Goal: Transaction & Acquisition: Purchase product/service

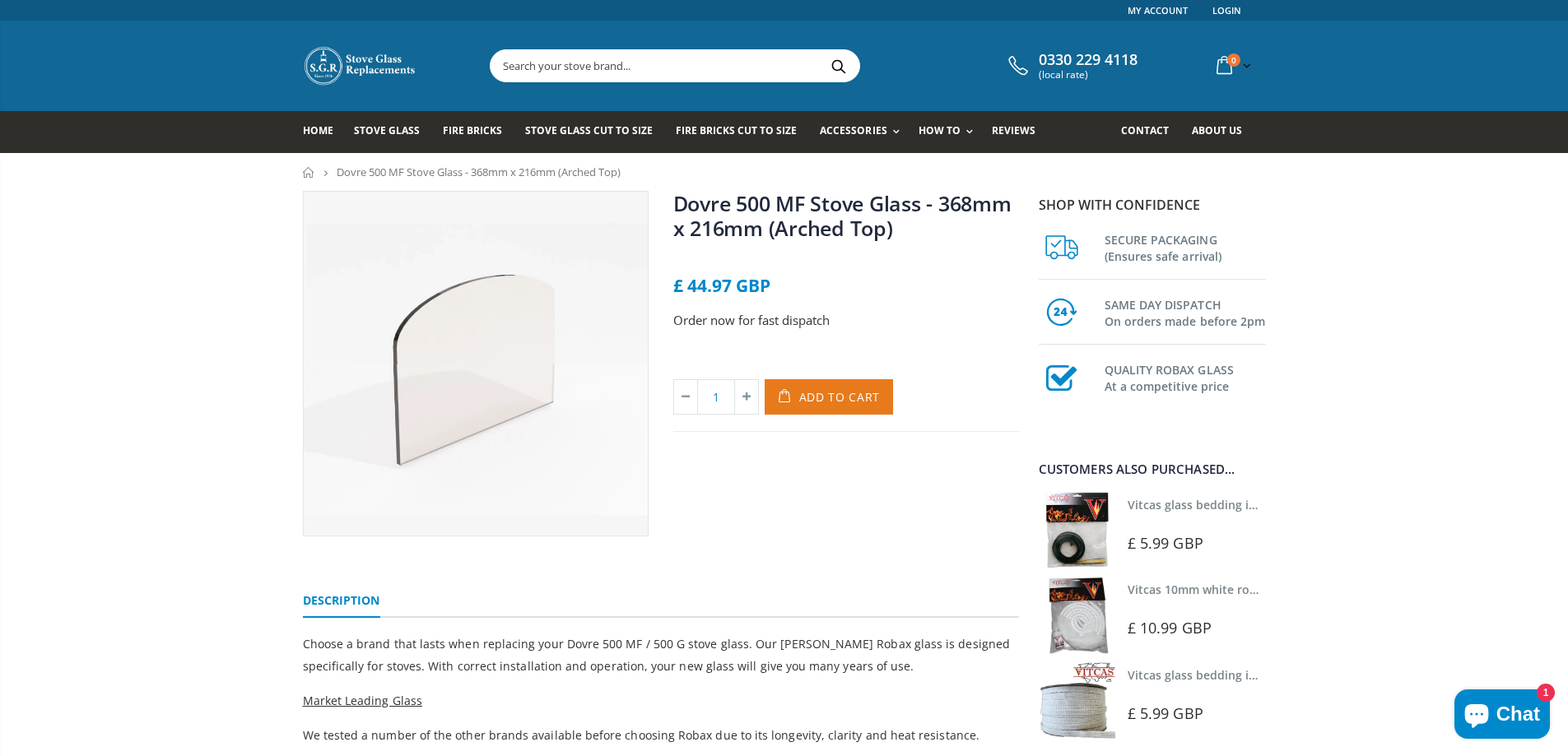
click at [817, 394] on span "Add to Cart" at bounding box center [840, 397] width 81 height 16
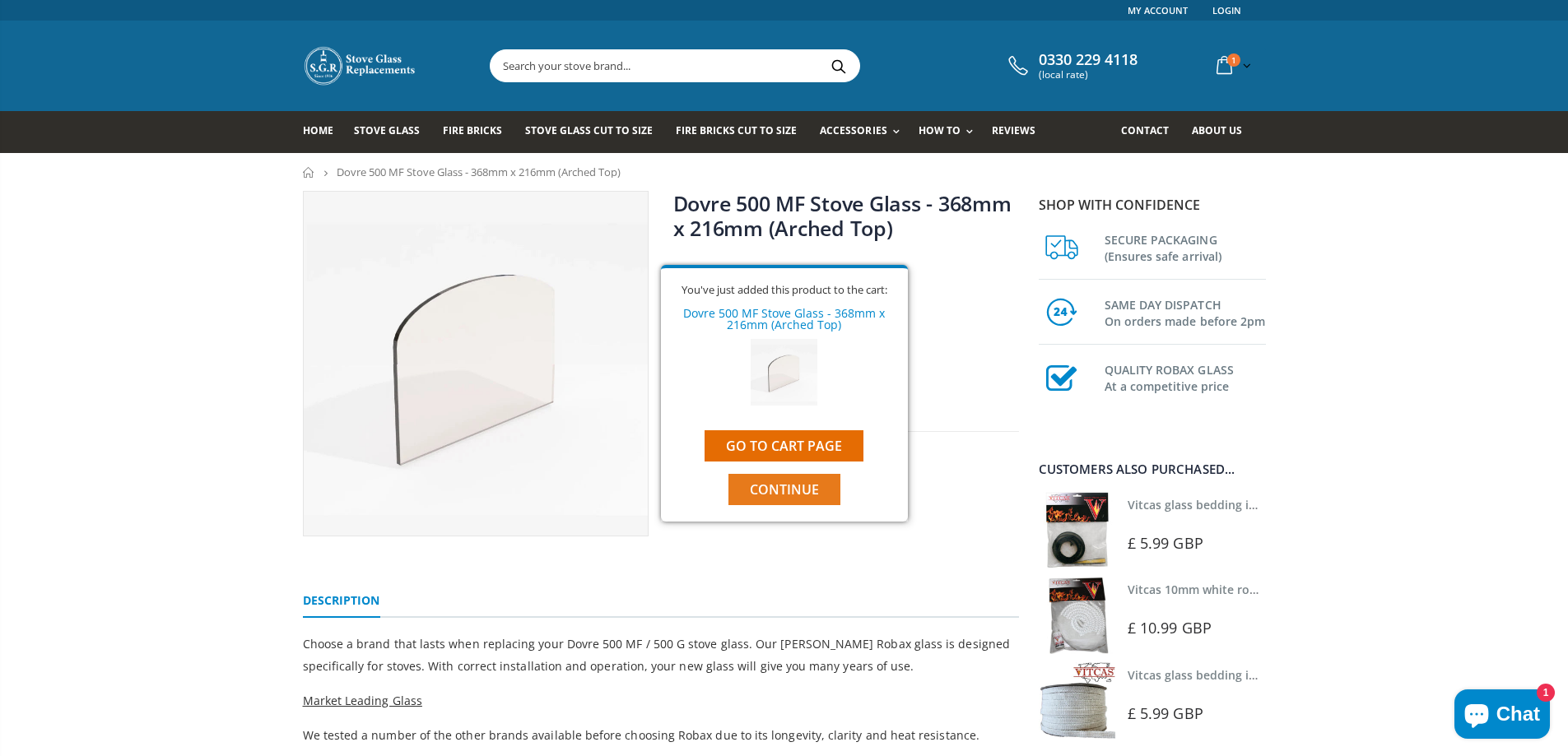
click at [785, 497] on span "Continue" at bounding box center [785, 490] width 69 height 18
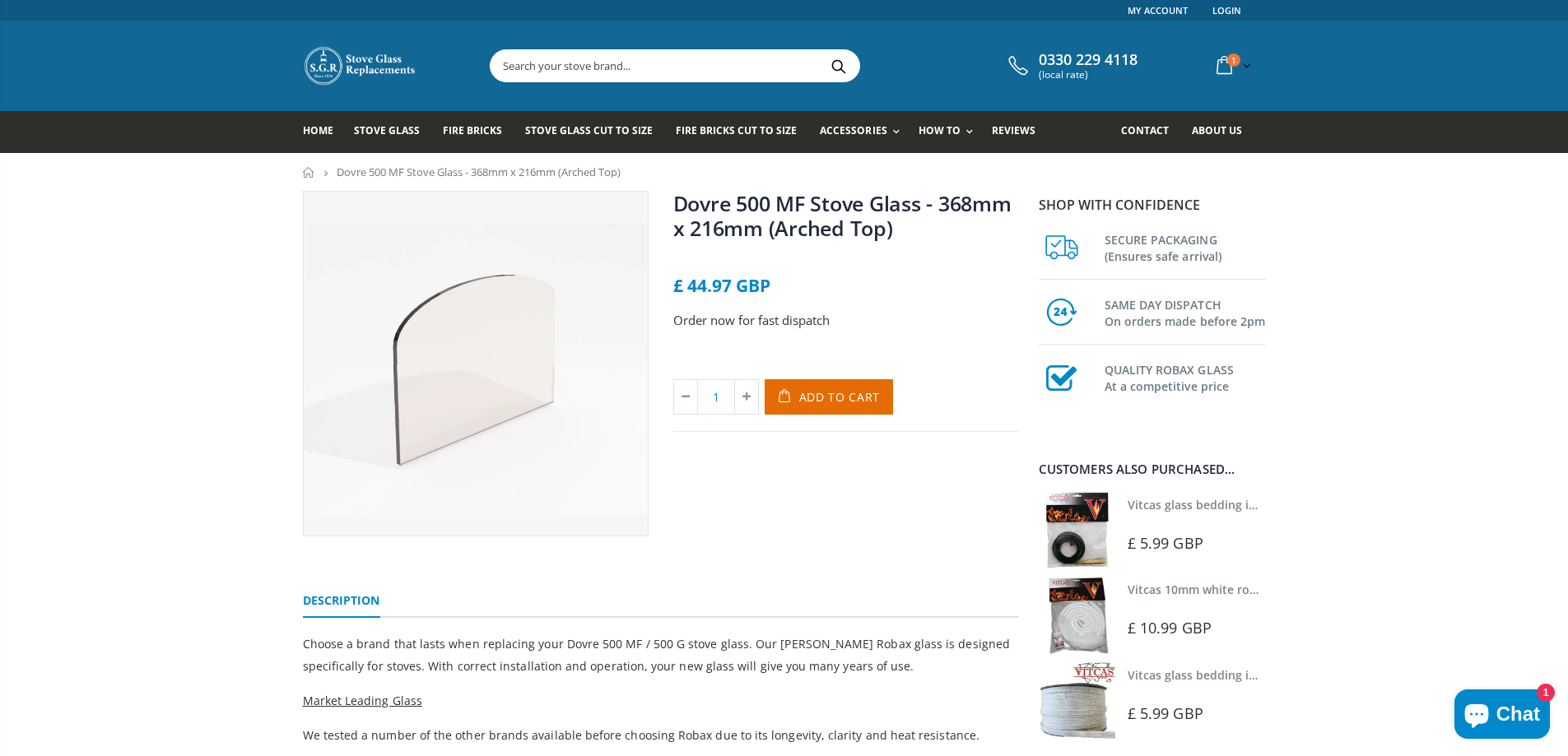
click at [619, 68] on input "text" at bounding box center [767, 66] width 553 height 31
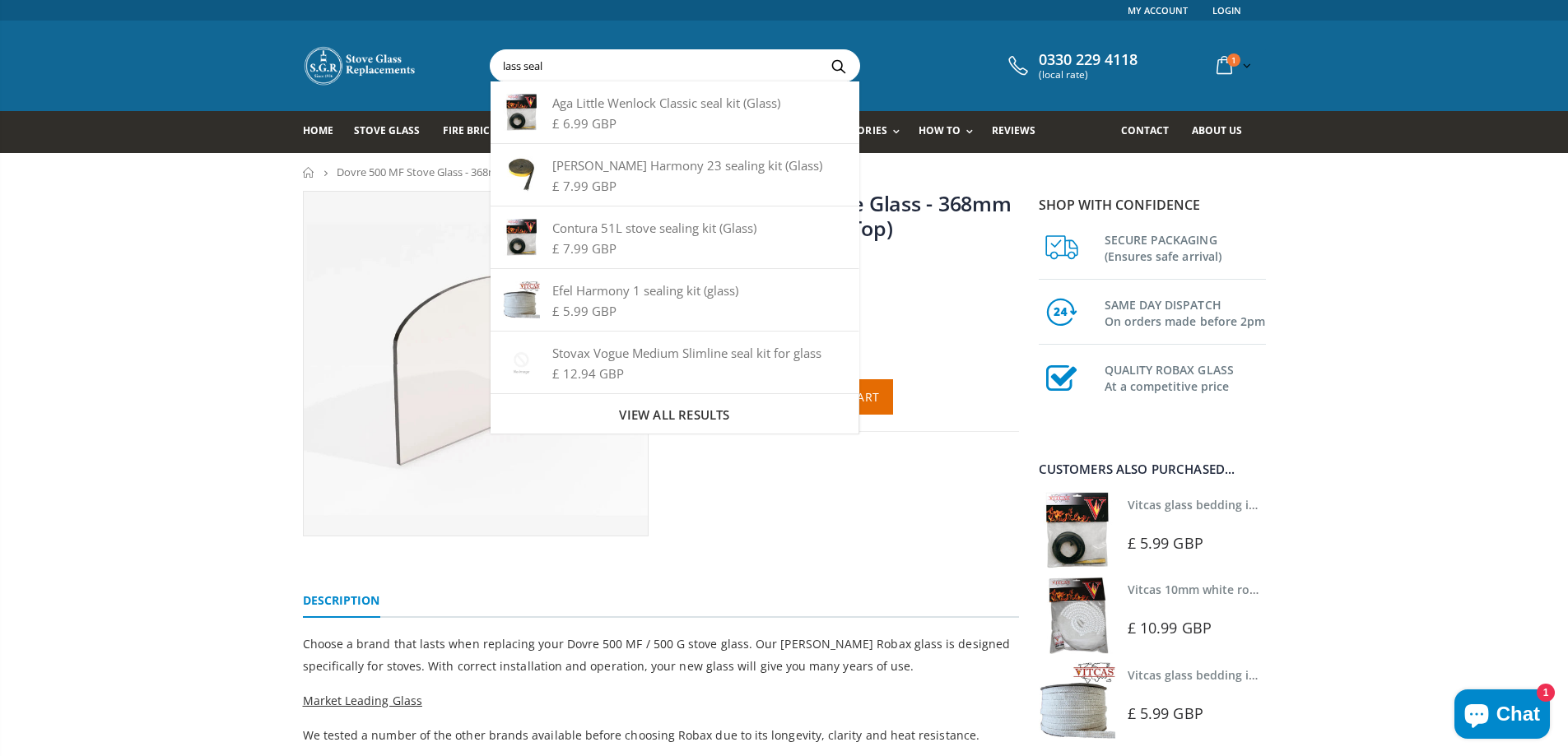
type input "lass seal"
click at [820, 50] on button "Search" at bounding box center [839, 66] width 37 height 31
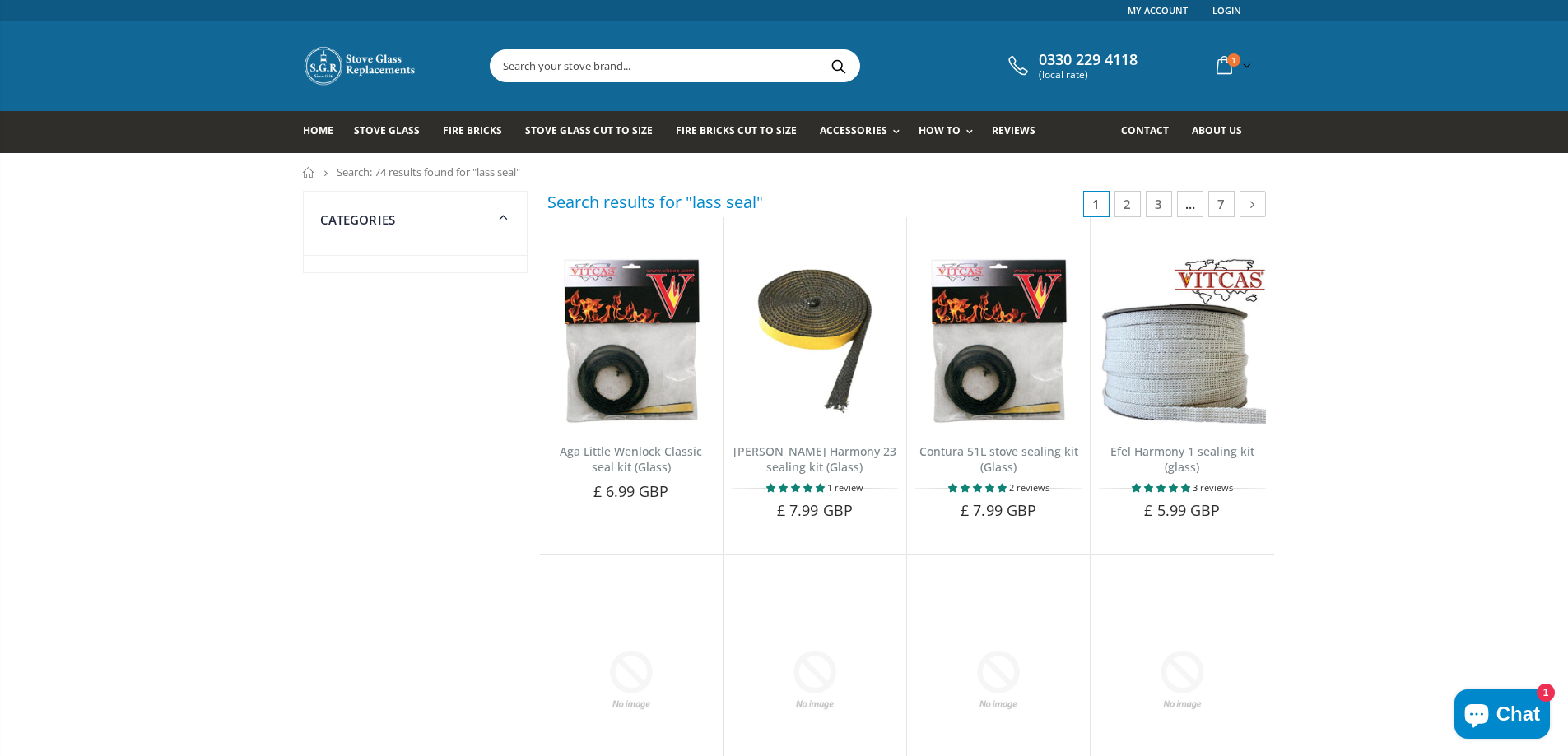
click at [676, 59] on input "text" at bounding box center [767, 66] width 553 height 31
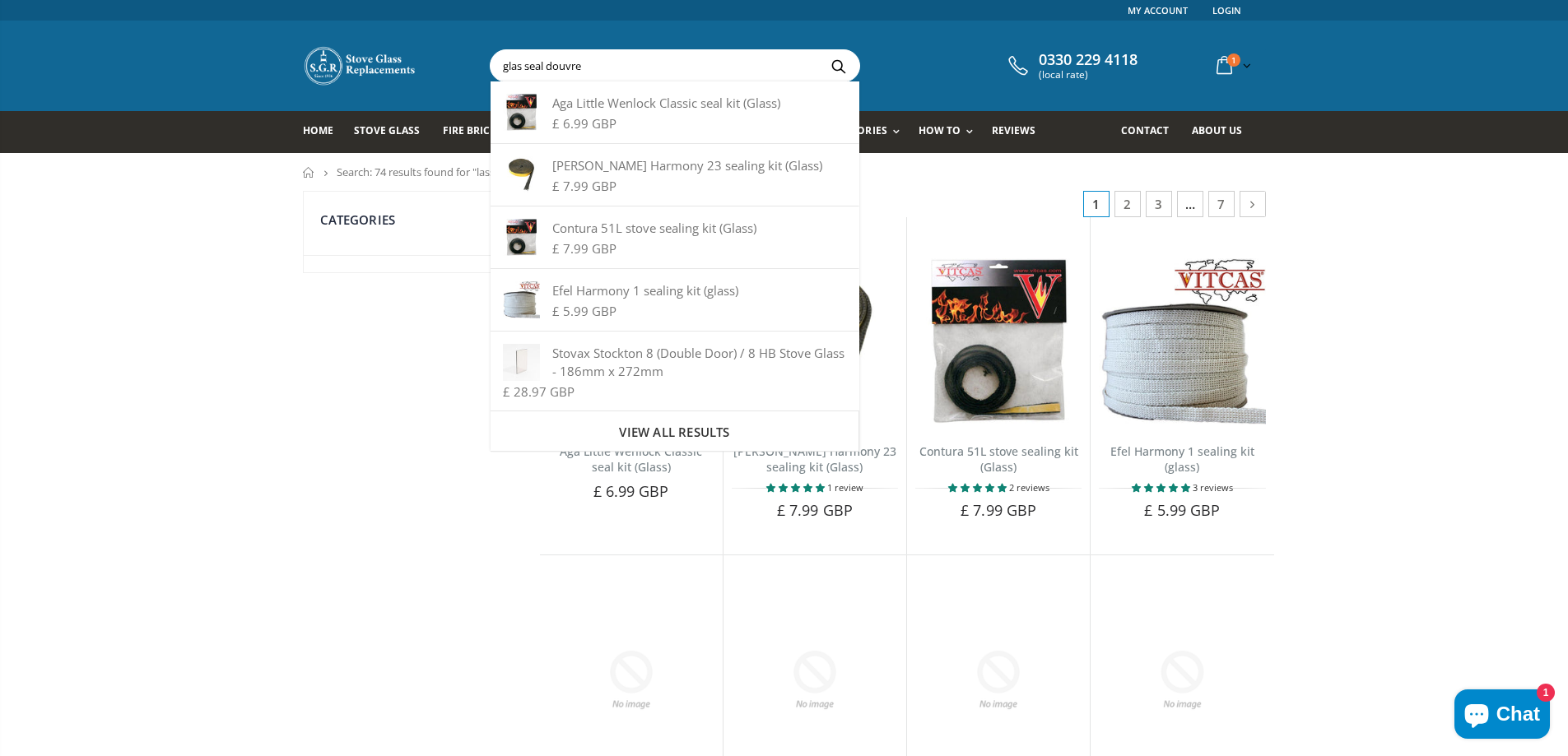
type input "glas seal douvre"
click at [820, 50] on button "Search" at bounding box center [839, 66] width 37 height 31
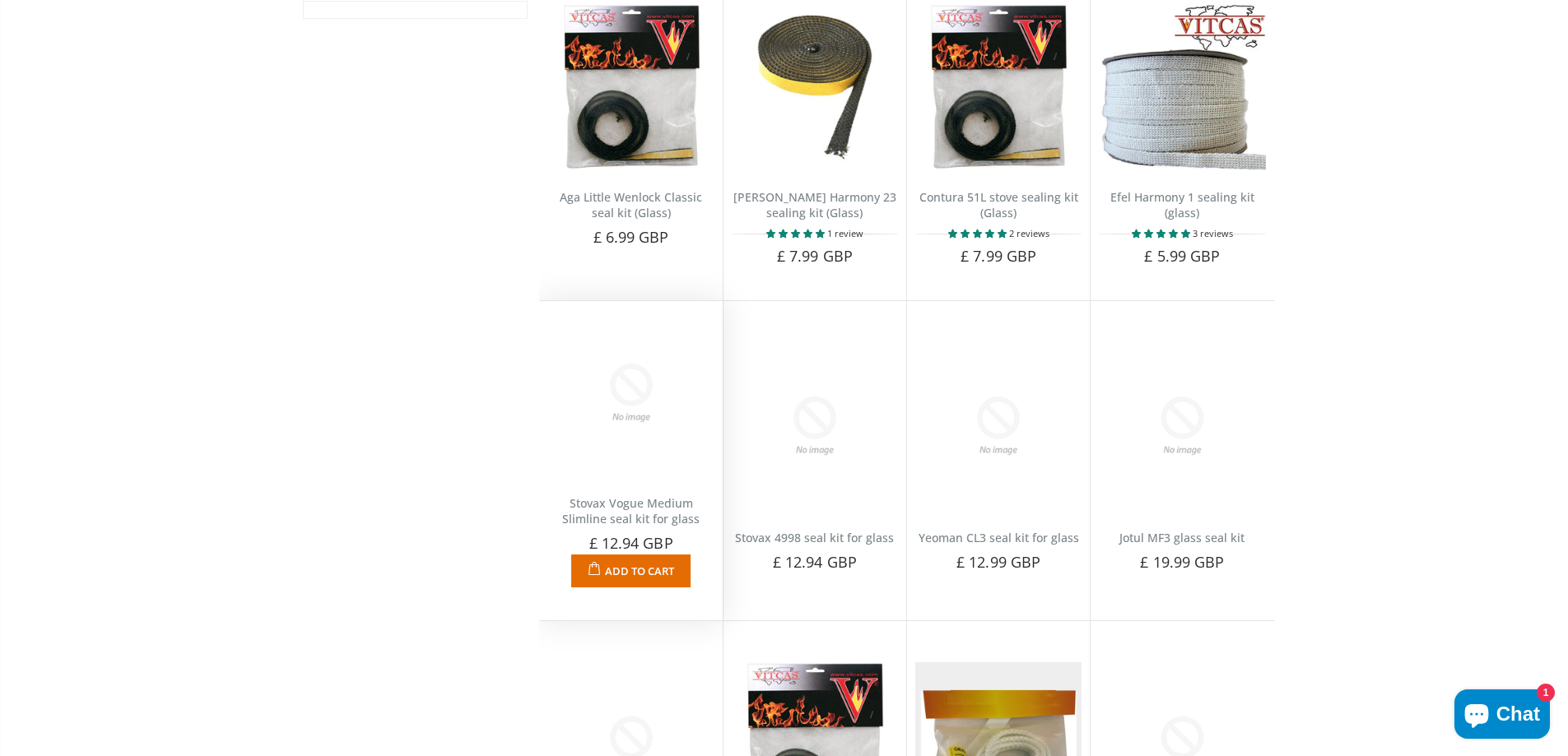
scroll to position [494, 0]
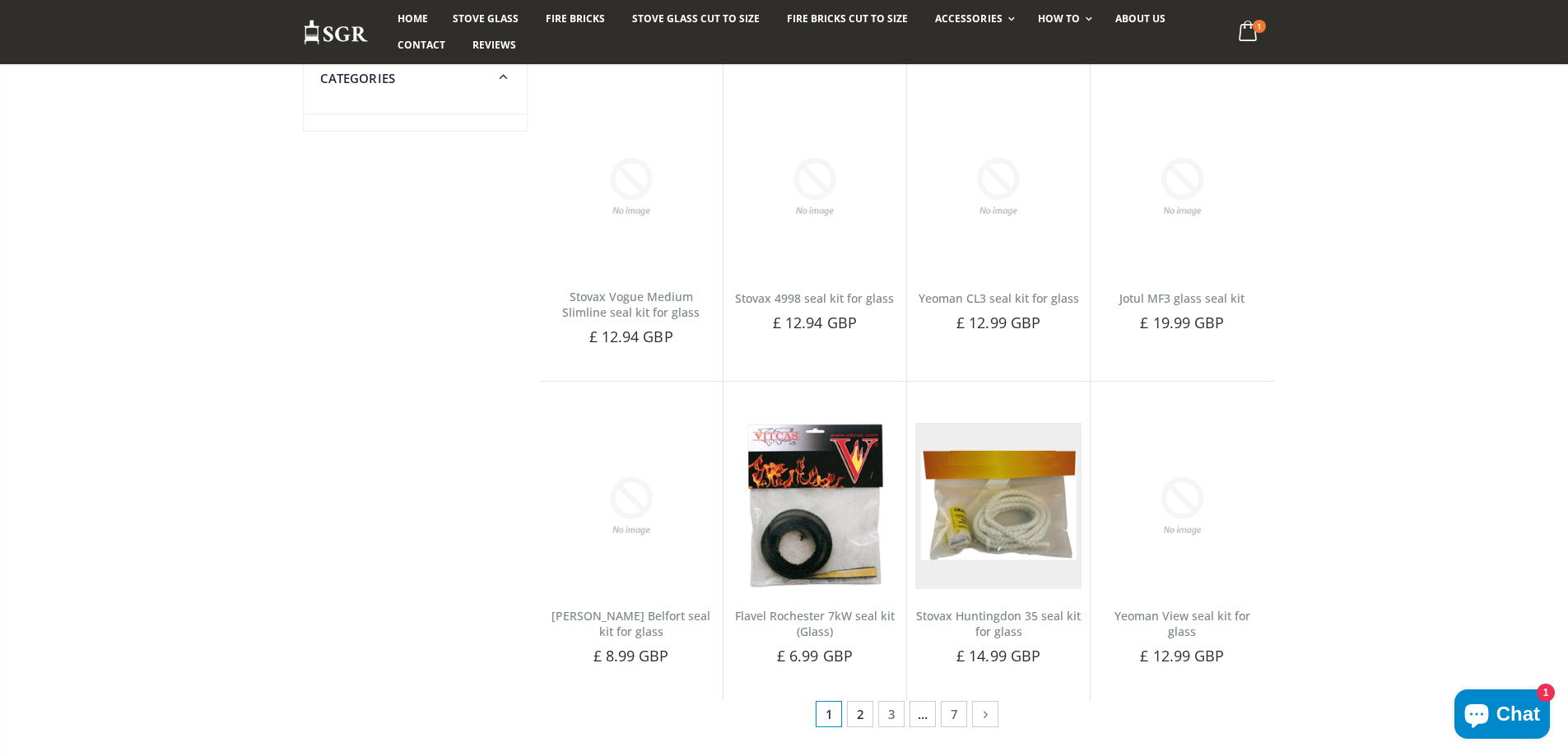
click at [858, 716] on link "2" at bounding box center [860, 714] width 26 height 26
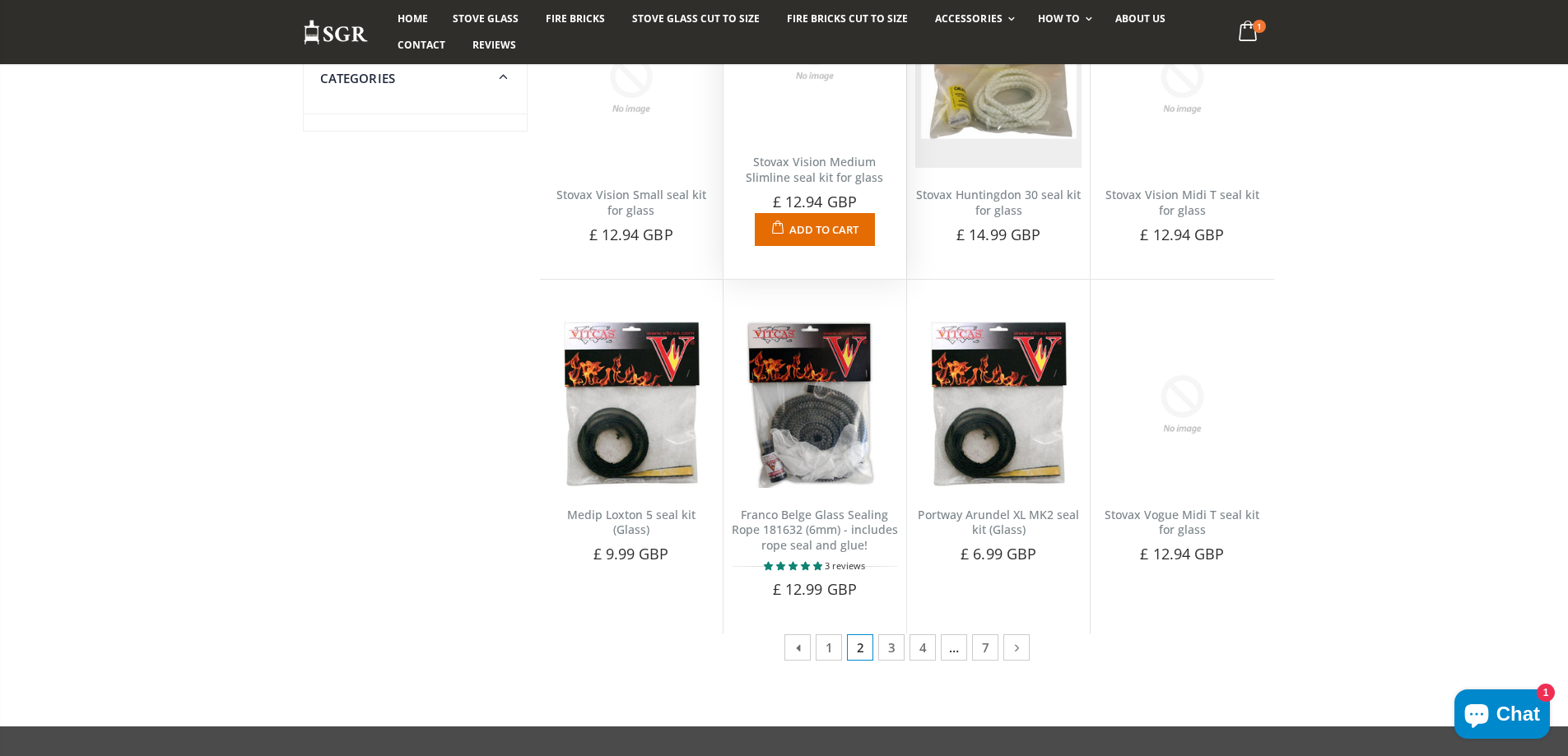
scroll to position [658, 0]
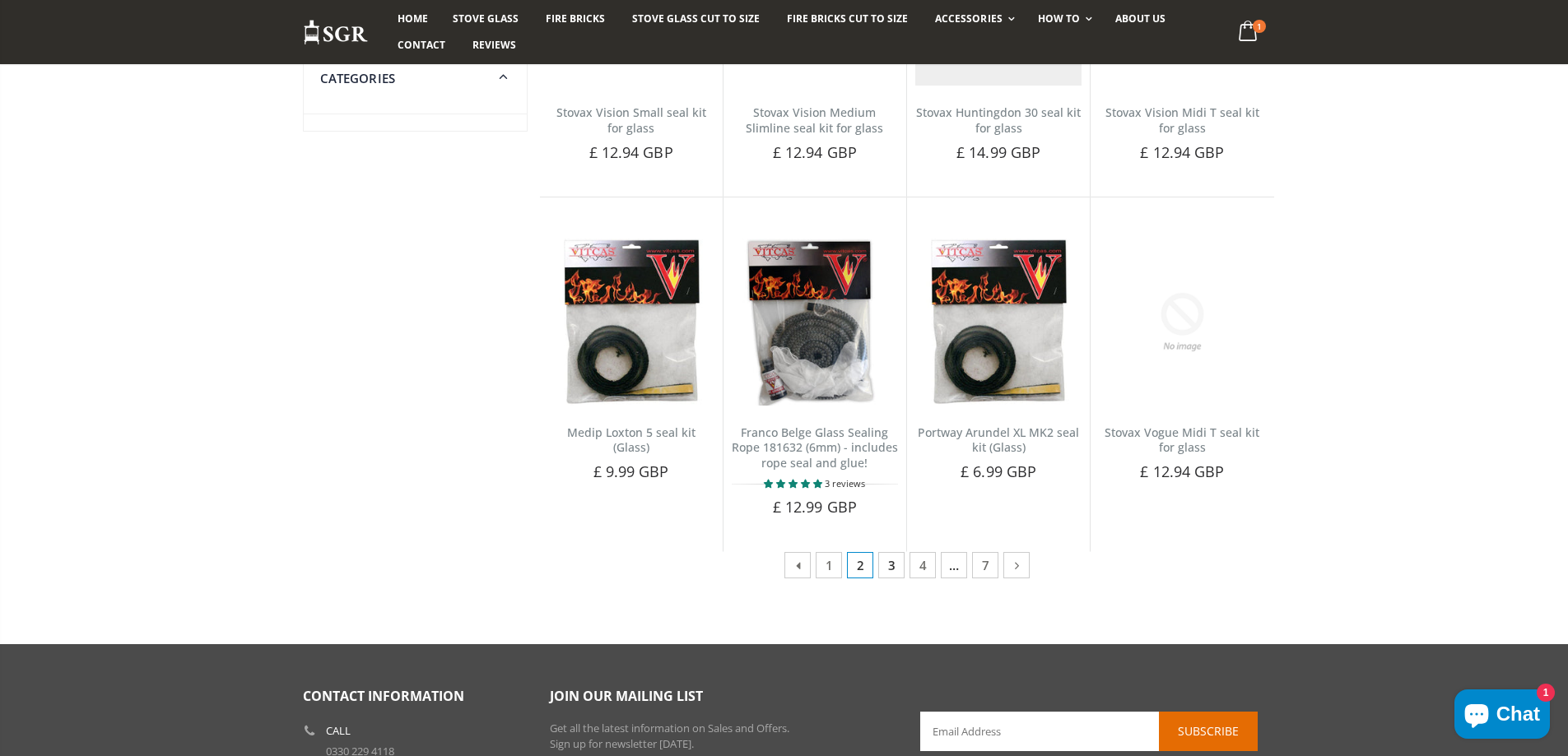
click at [894, 570] on link "3" at bounding box center [891, 565] width 26 height 26
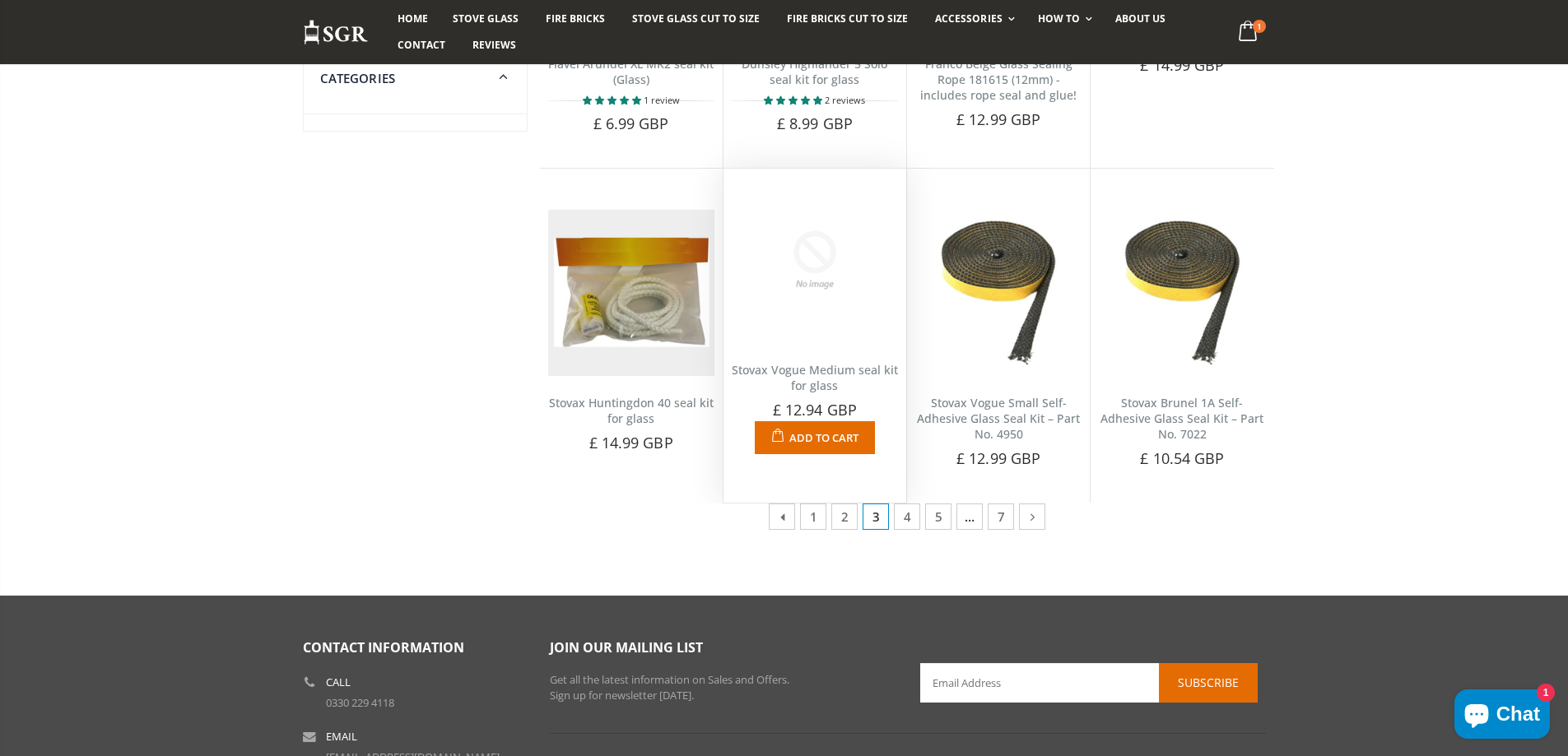
scroll to position [740, 0]
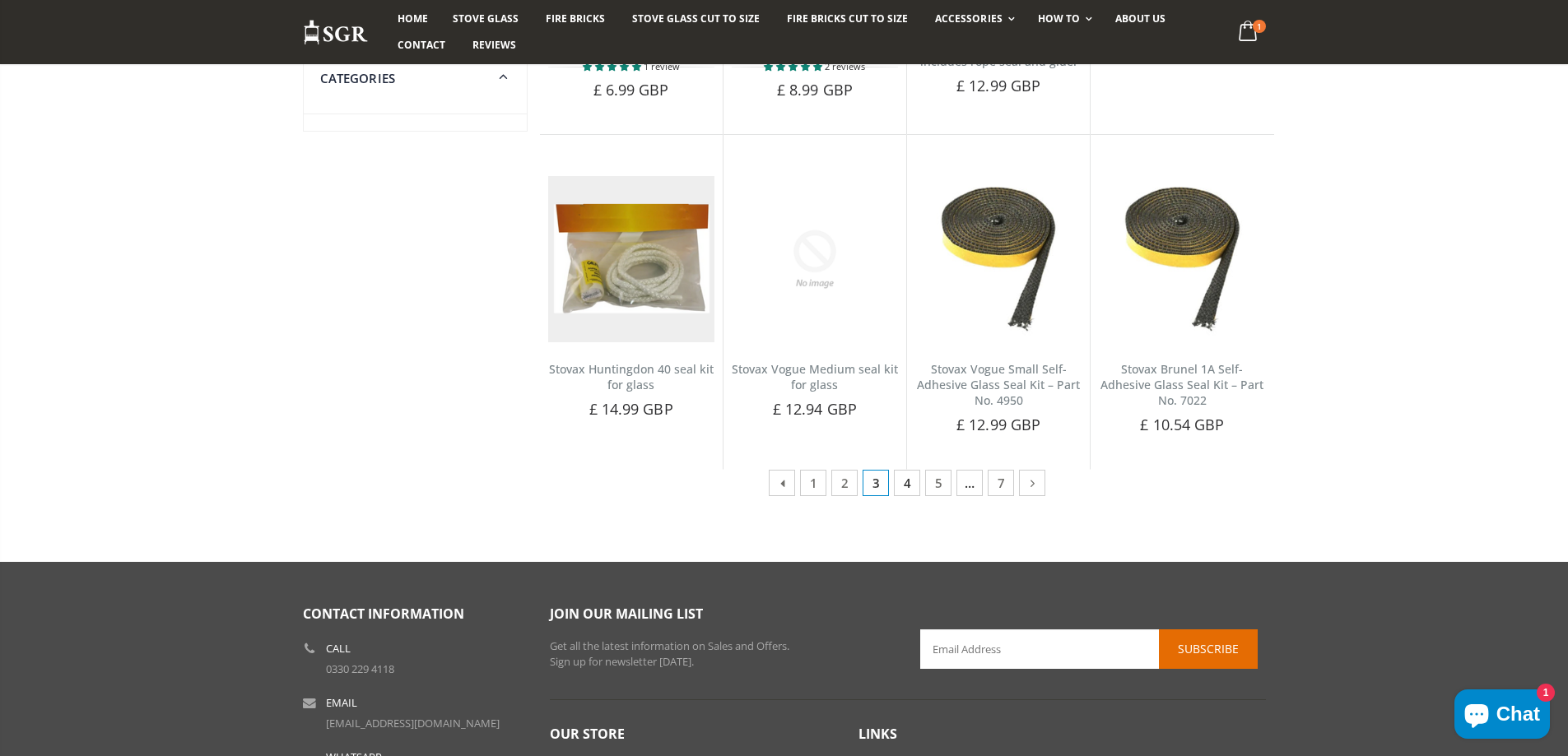
click at [912, 484] on link "4" at bounding box center [907, 483] width 26 height 26
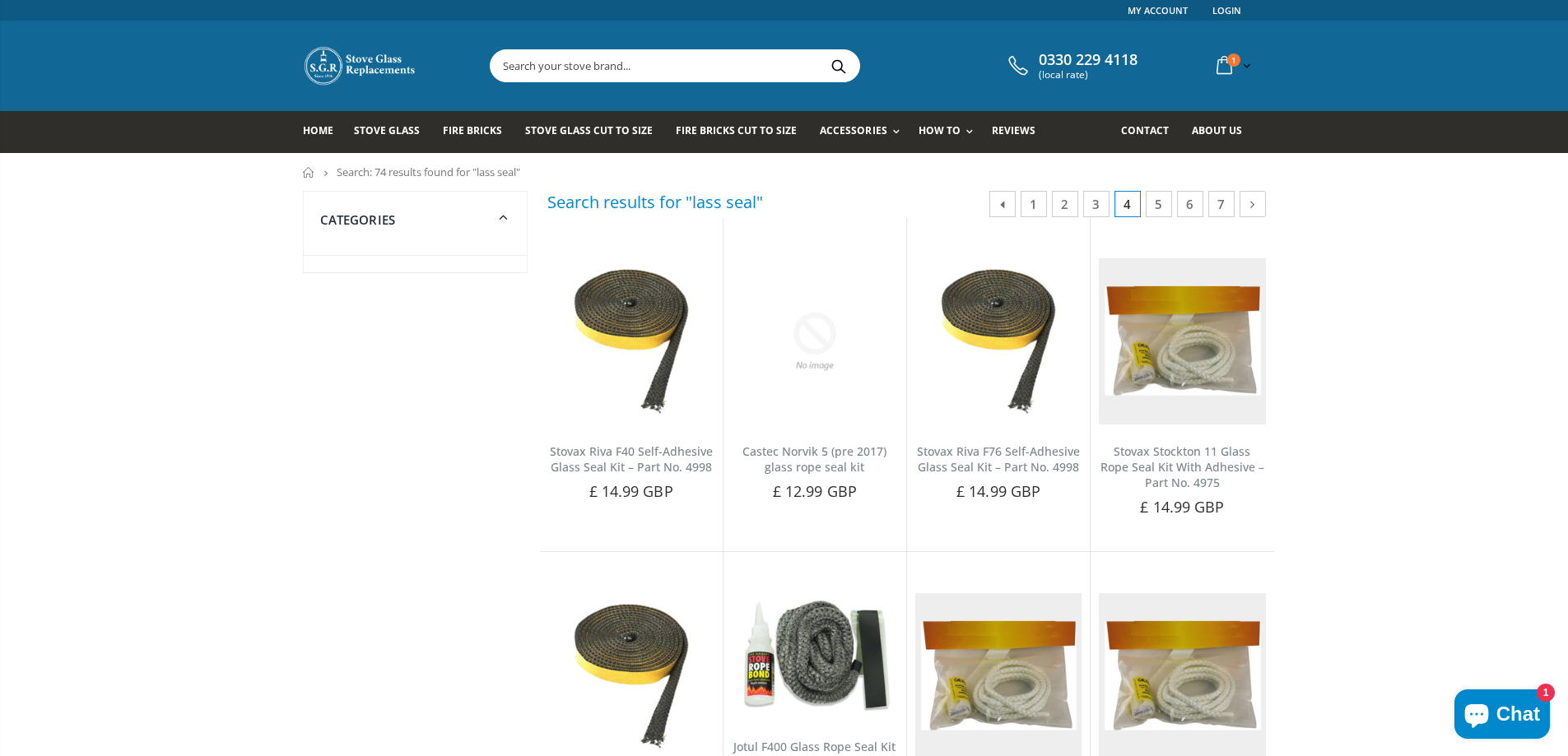
click at [645, 61] on input "text" at bounding box center [767, 66] width 553 height 31
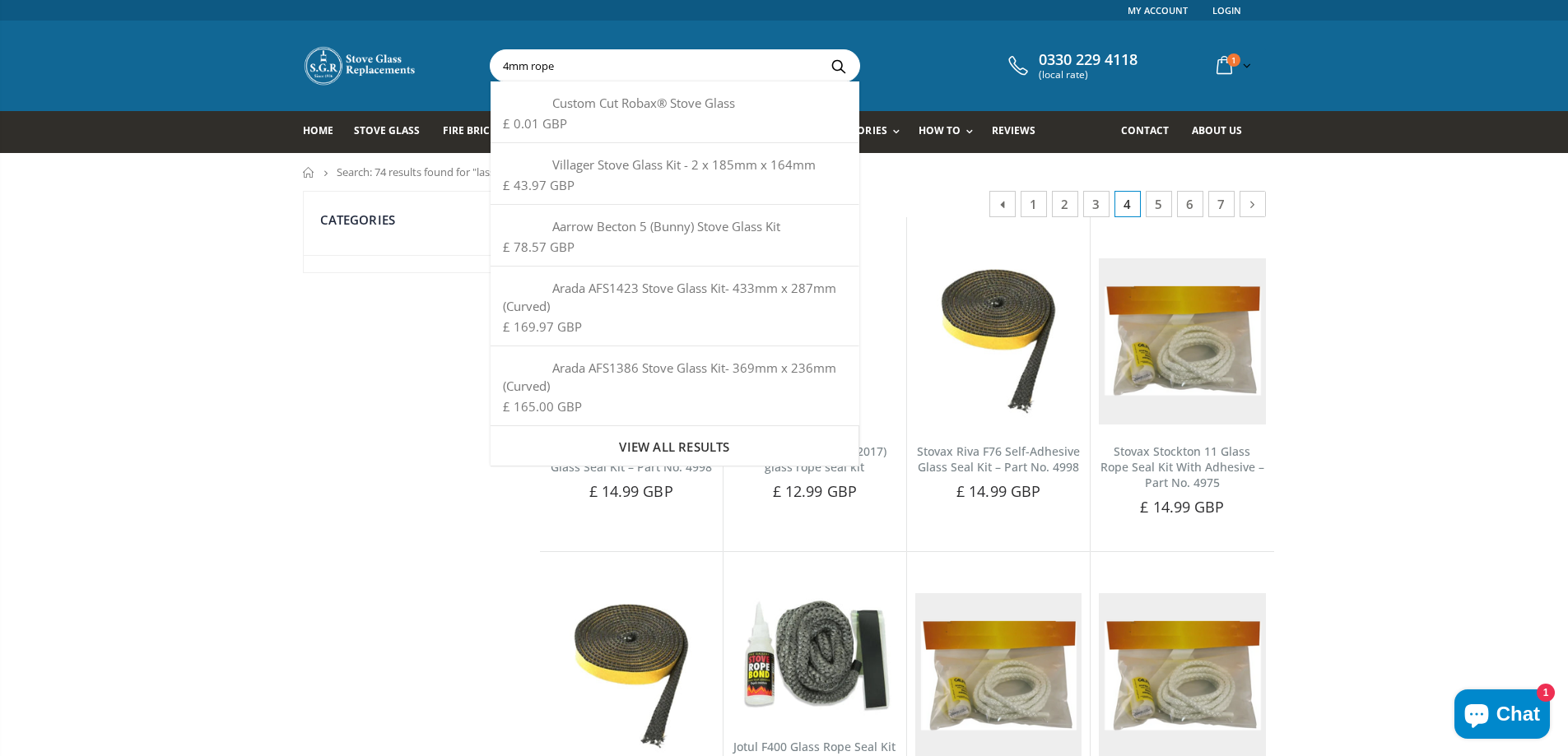
type input "4mm rope"
click at [820, 50] on button "Search" at bounding box center [839, 66] width 37 height 31
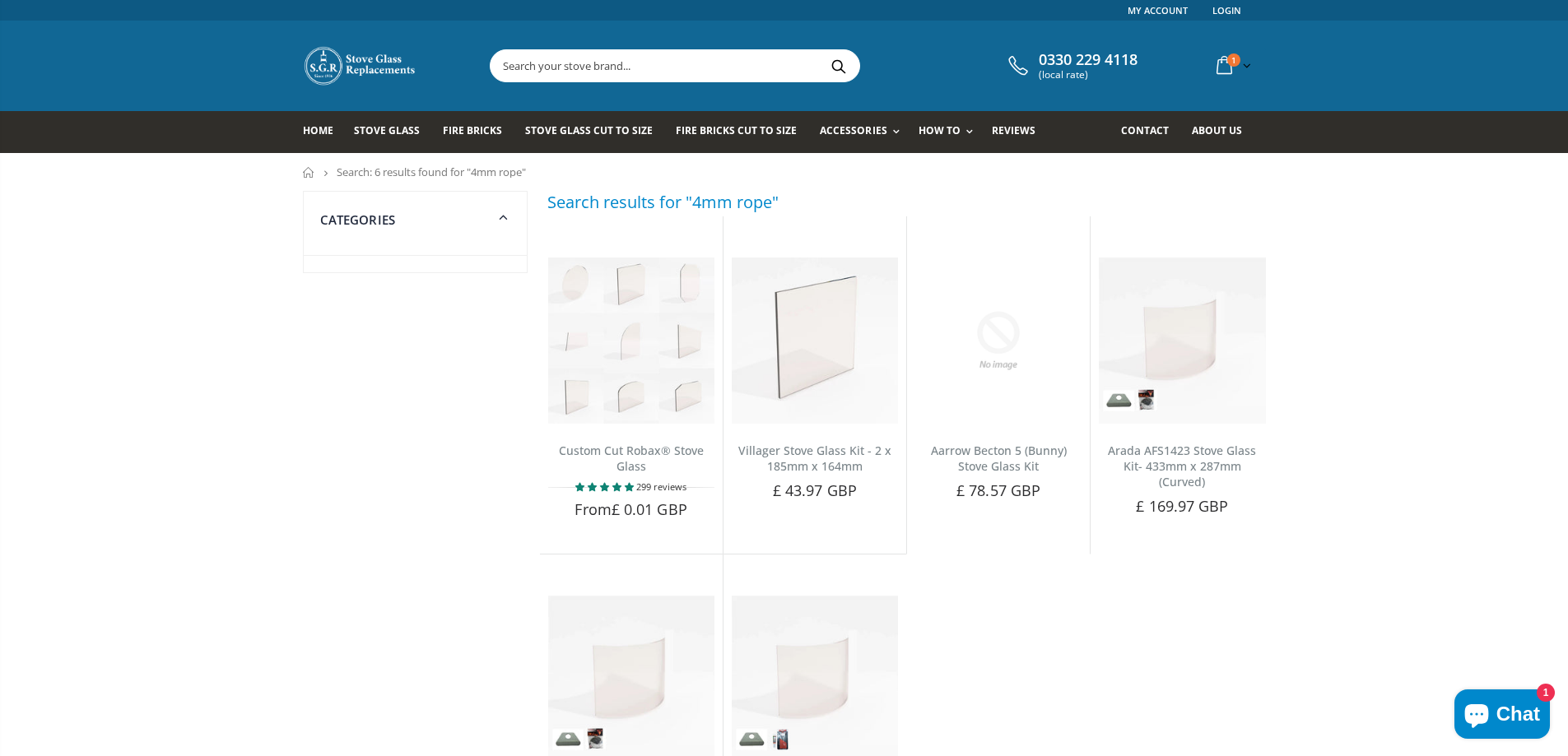
click at [634, 72] on input "text" at bounding box center [767, 66] width 553 height 31
click at [853, 172] on link "Rope Kits" at bounding box center [915, 175] width 168 height 28
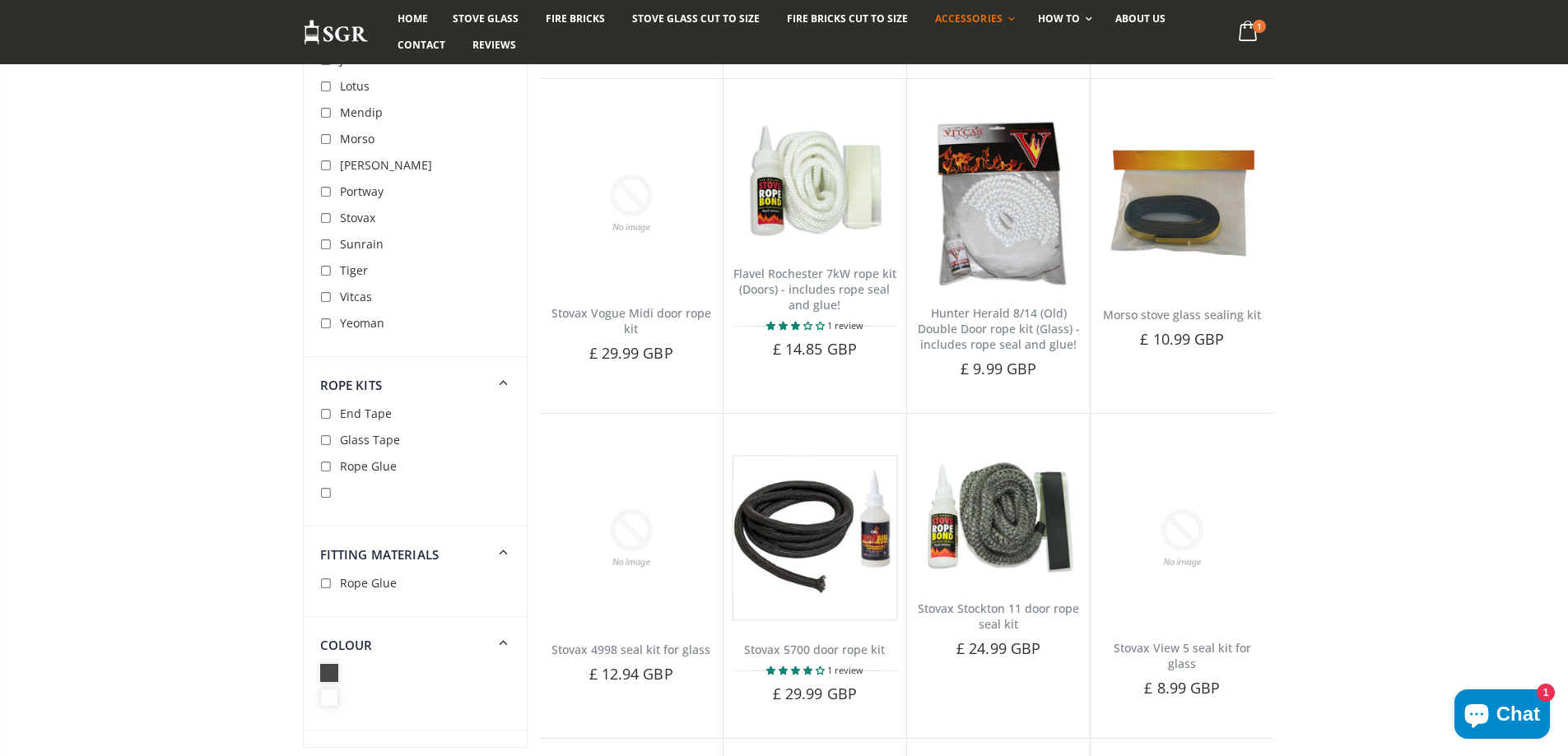
scroll to position [2633, 0]
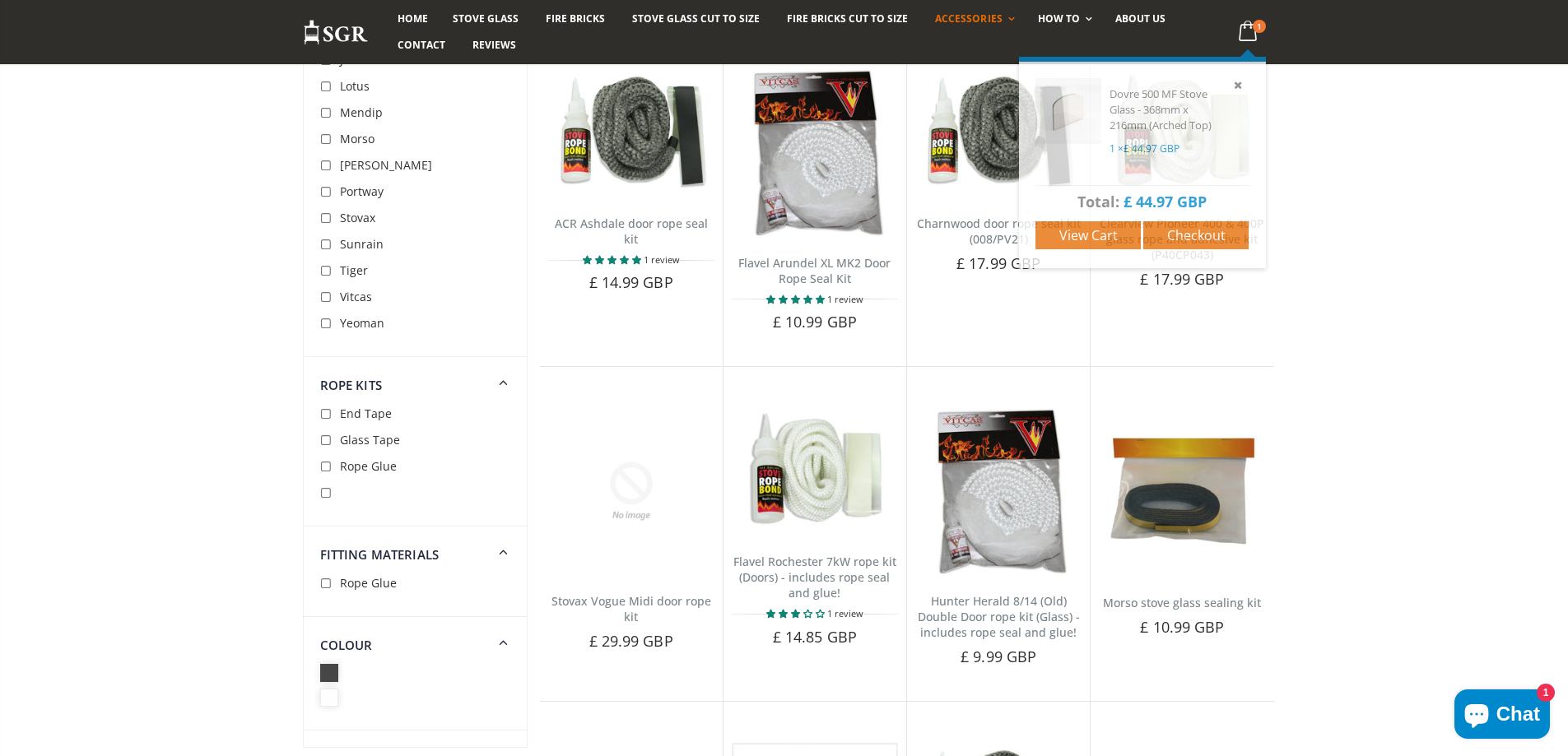
click at [1241, 29] on icon at bounding box center [1247, 31] width 32 height 29
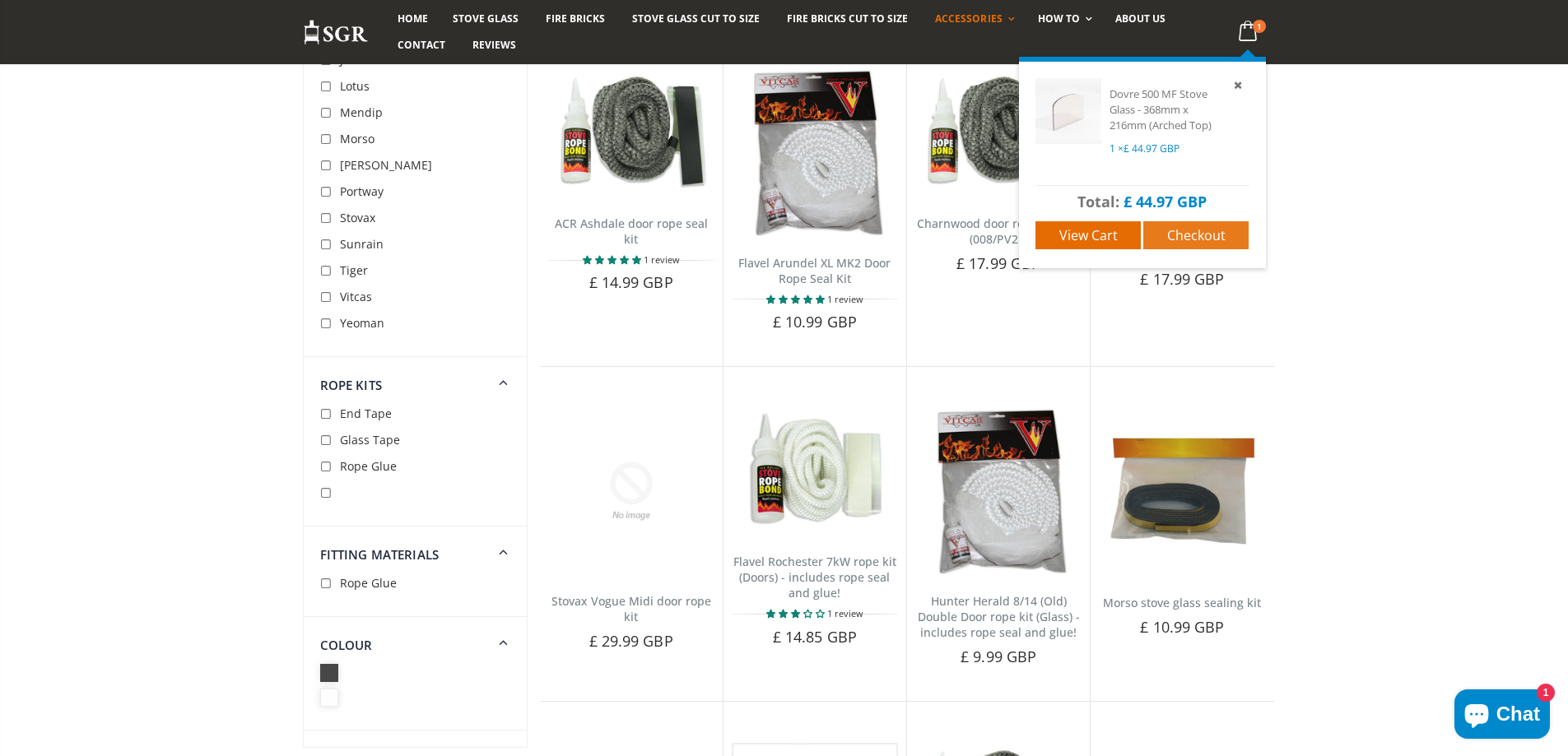
click at [1173, 237] on span "Checkout" at bounding box center [1197, 235] width 59 height 18
